Goal: Use online tool/utility: Utilize a website feature to perform a specific function

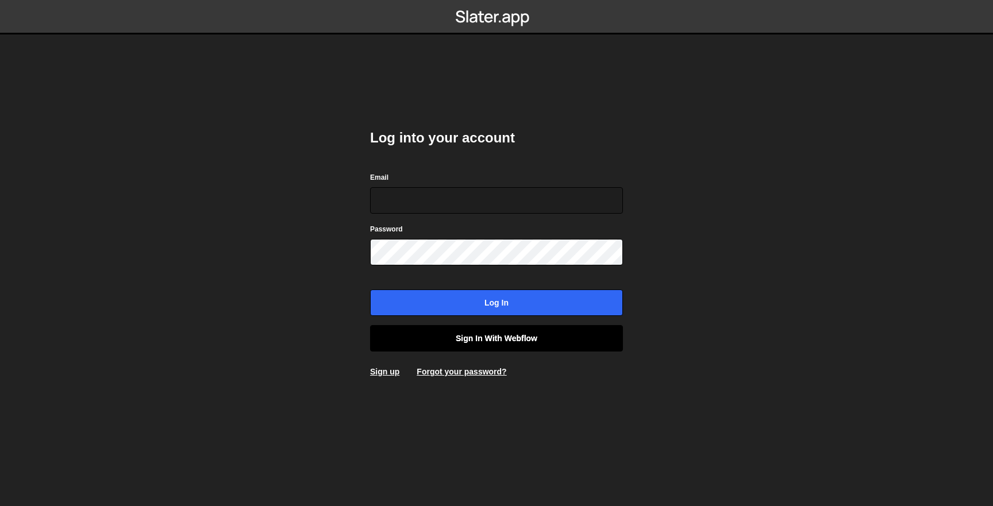
click at [532, 340] on link "Sign in with Webflow" at bounding box center [496, 338] width 253 height 26
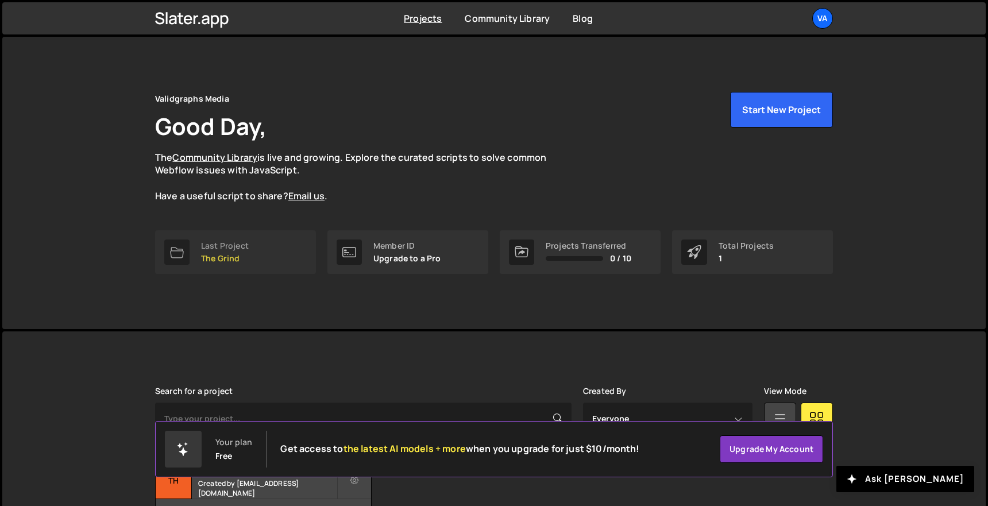
click at [215, 244] on div "Last Project" at bounding box center [225, 245] width 48 height 9
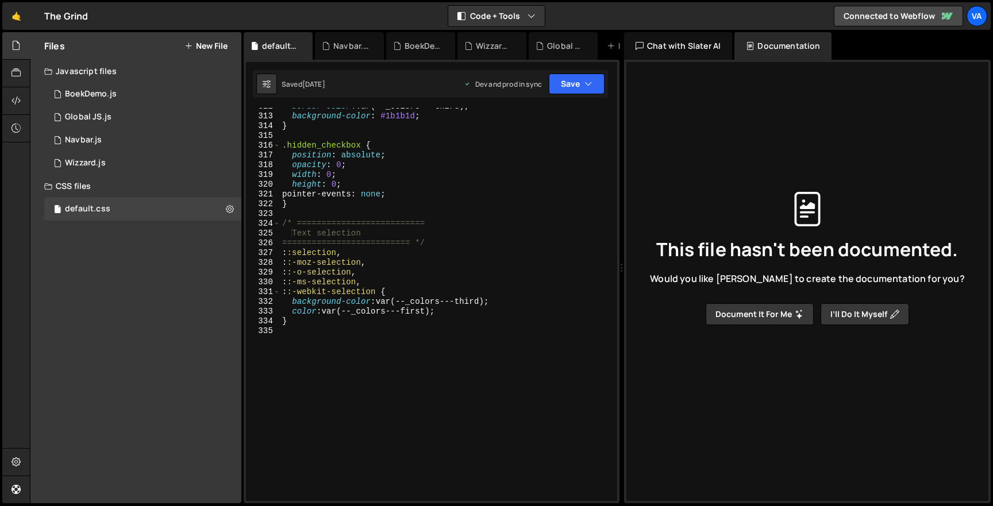
scroll to position [3067, 0]
type textarea "}"
click at [317, 198] on div "background-color : #1b1b1d ; } .hidden_checkbox { position : absolute ; opacity…" at bounding box center [446, 314] width 333 height 413
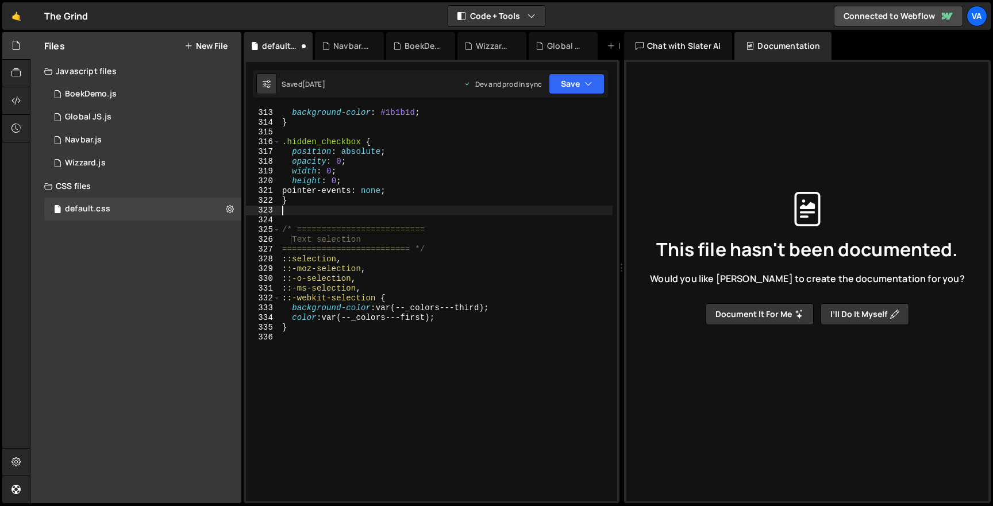
paste textarea
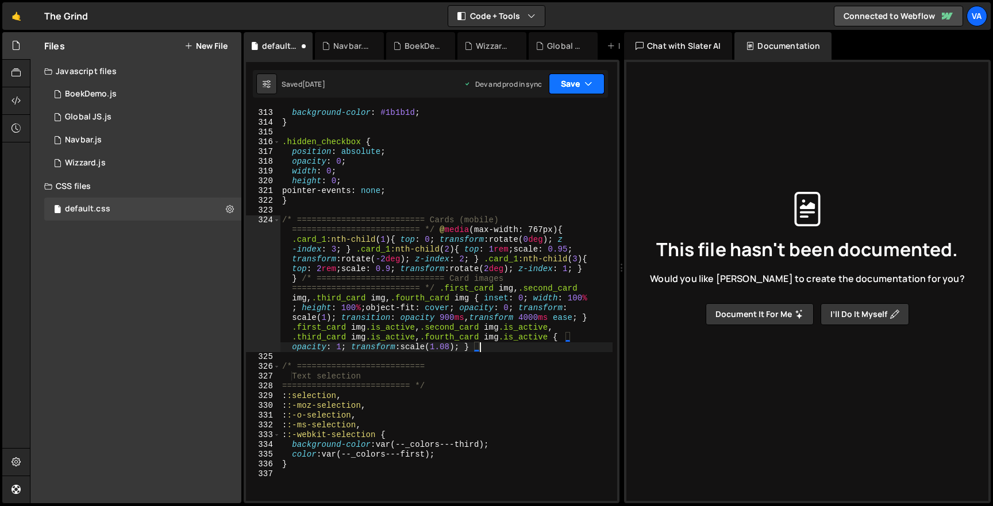
click at [556, 83] on button "Save" at bounding box center [577, 84] width 56 height 21
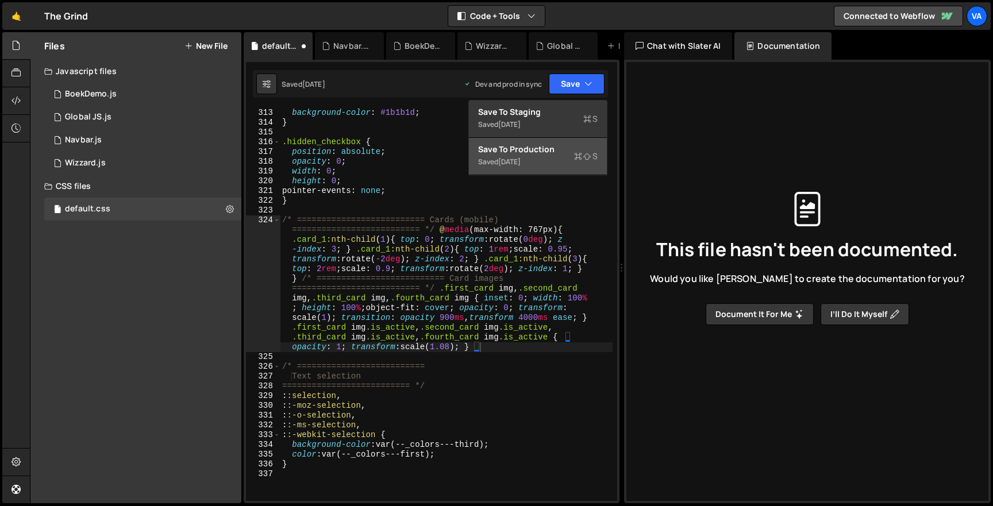
click at [519, 152] on div "Save to Production S" at bounding box center [538, 149] width 120 height 11
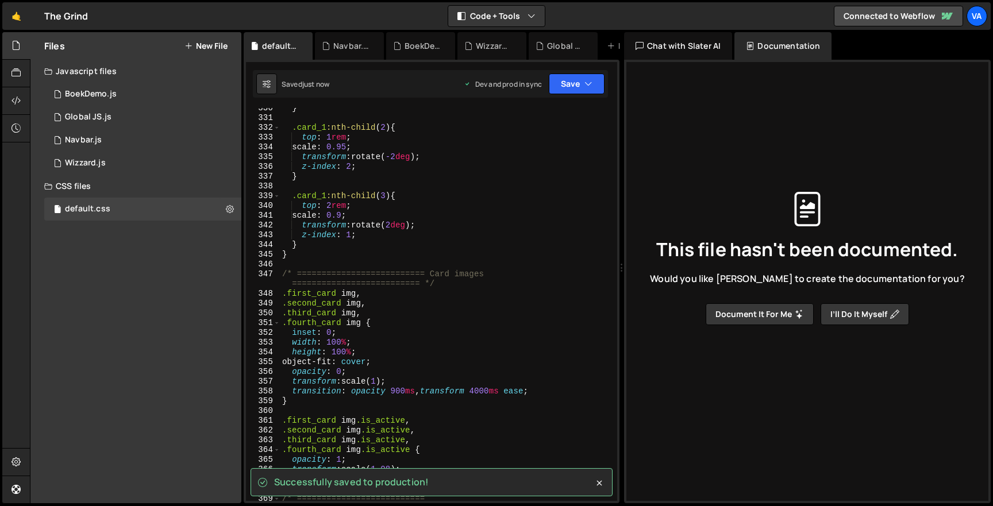
scroll to position [0, 0]
